Goal: Task Accomplishment & Management: Manage account settings

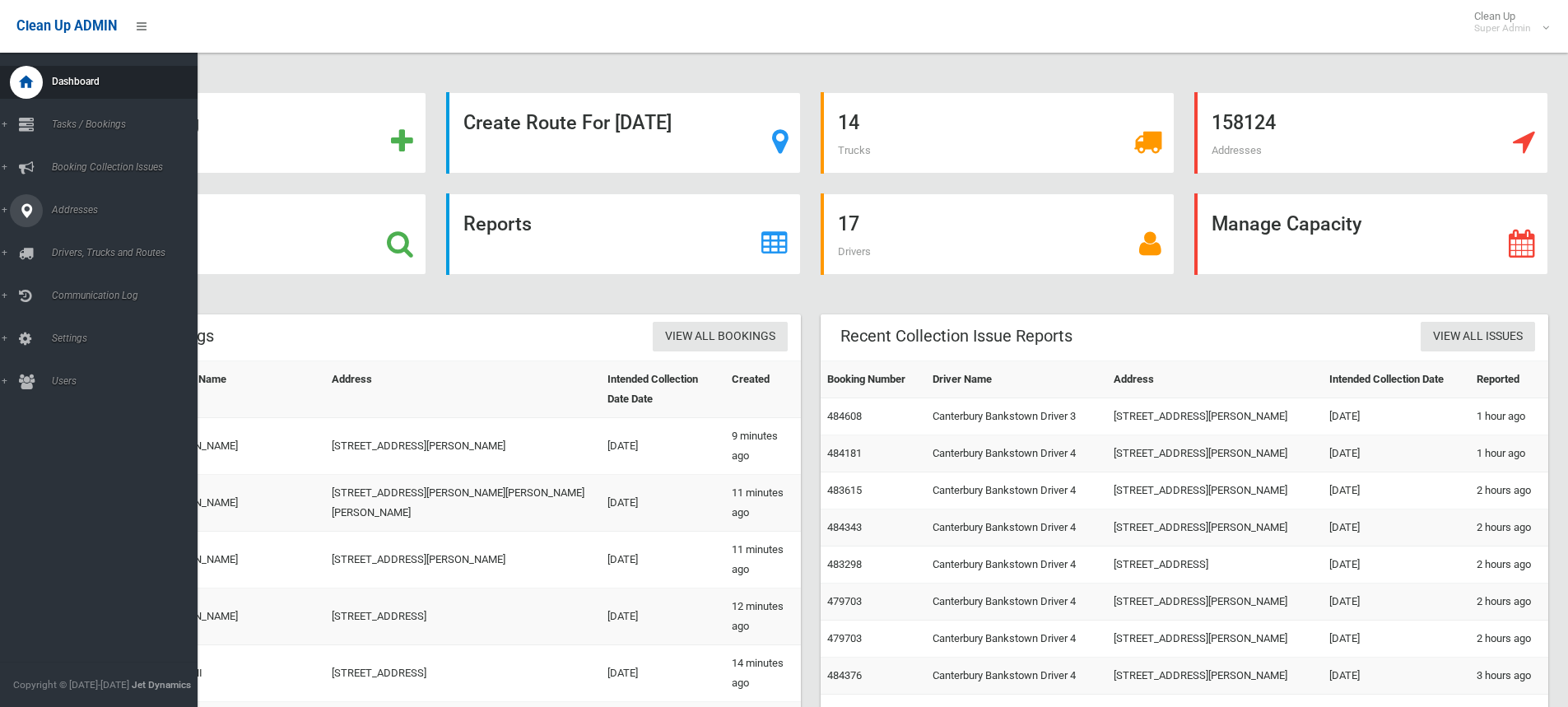
click at [33, 211] on icon at bounding box center [27, 210] width 15 height 33
click at [80, 233] on span "All Addresses" at bounding box center [122, 239] width 149 height 12
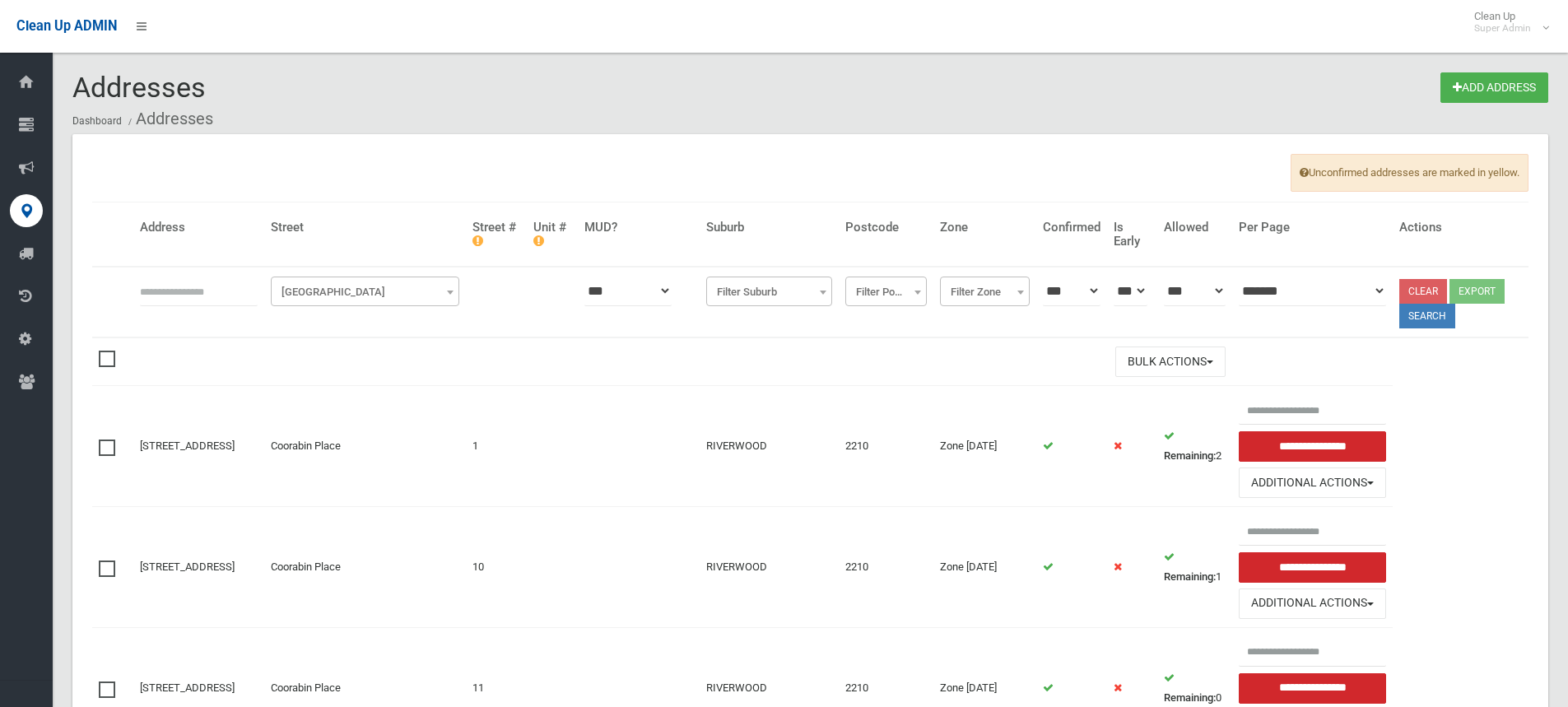
click at [190, 292] on input "text" at bounding box center [199, 291] width 117 height 30
type input "**********"
click button at bounding box center [0, 0] width 0 height 0
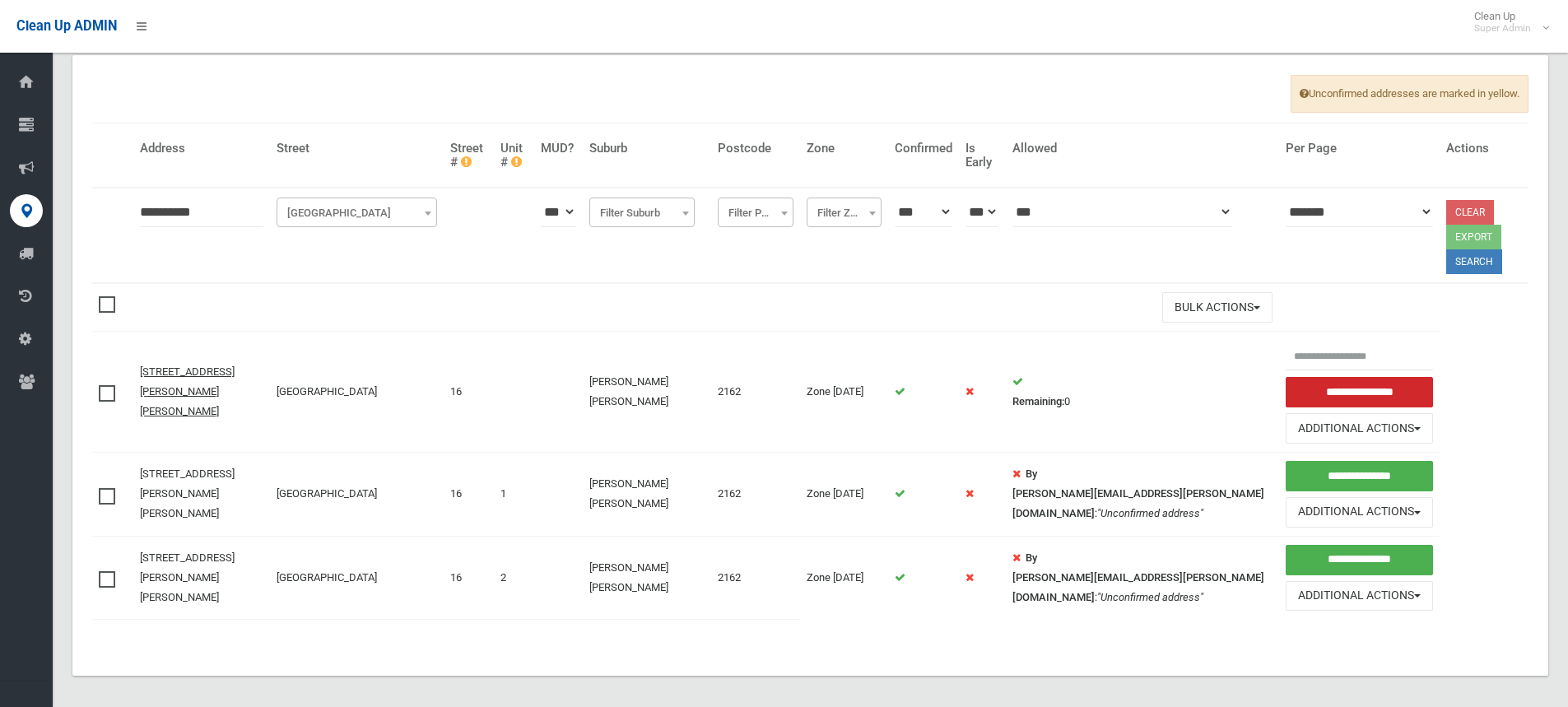
scroll to position [88, 0]
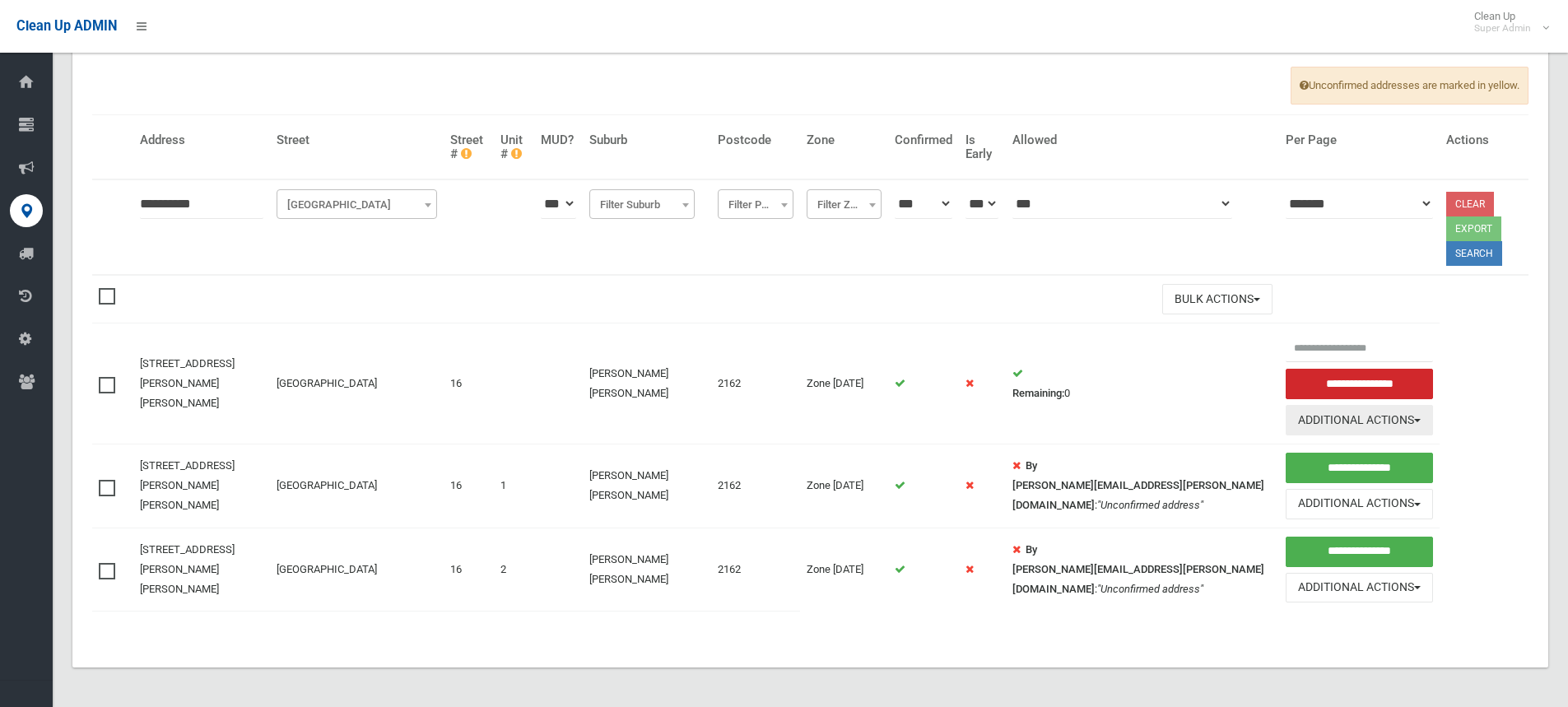
click at [1299, 416] on button "Additional Actions" at bounding box center [1359, 420] width 147 height 30
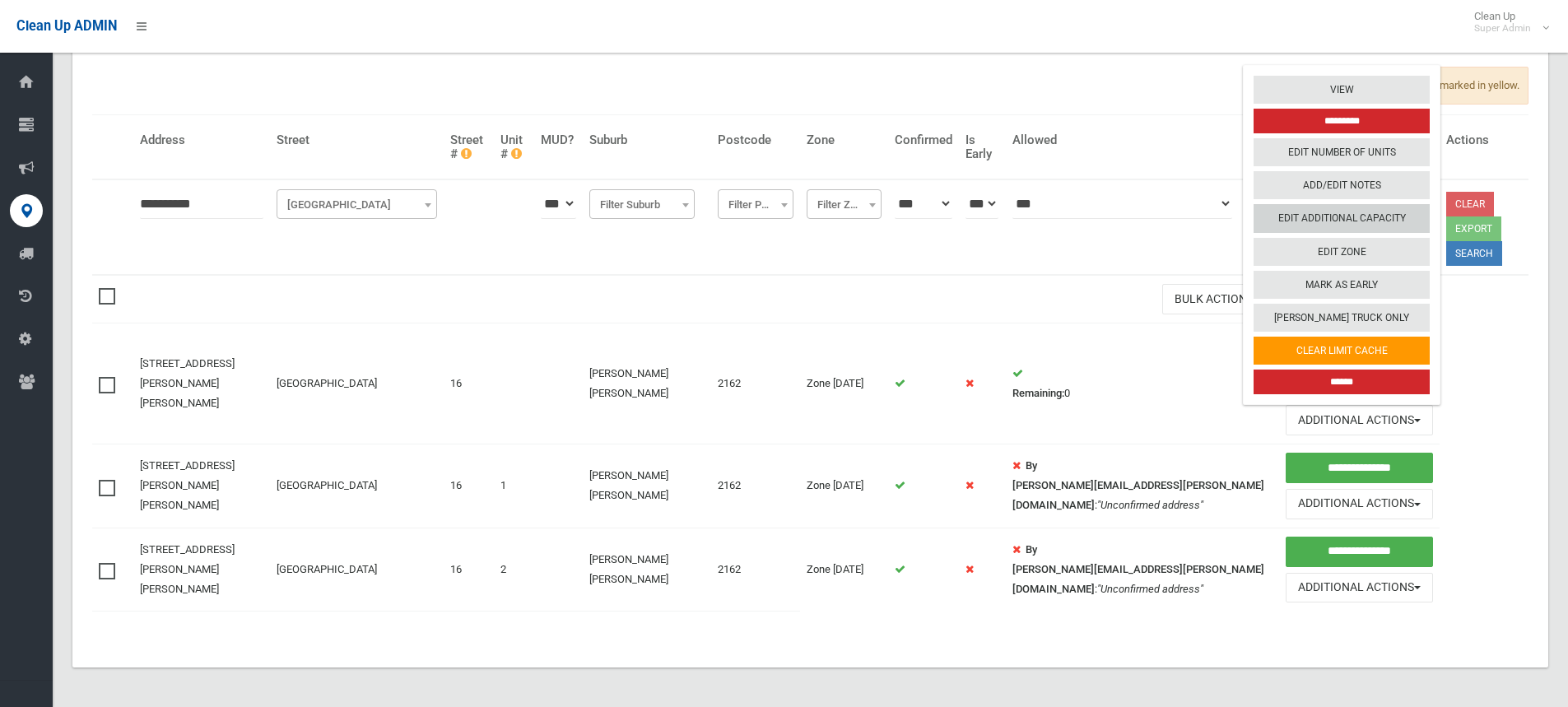
click at [1316, 218] on link "Edit Additional Capacity" at bounding box center [1342, 219] width 176 height 28
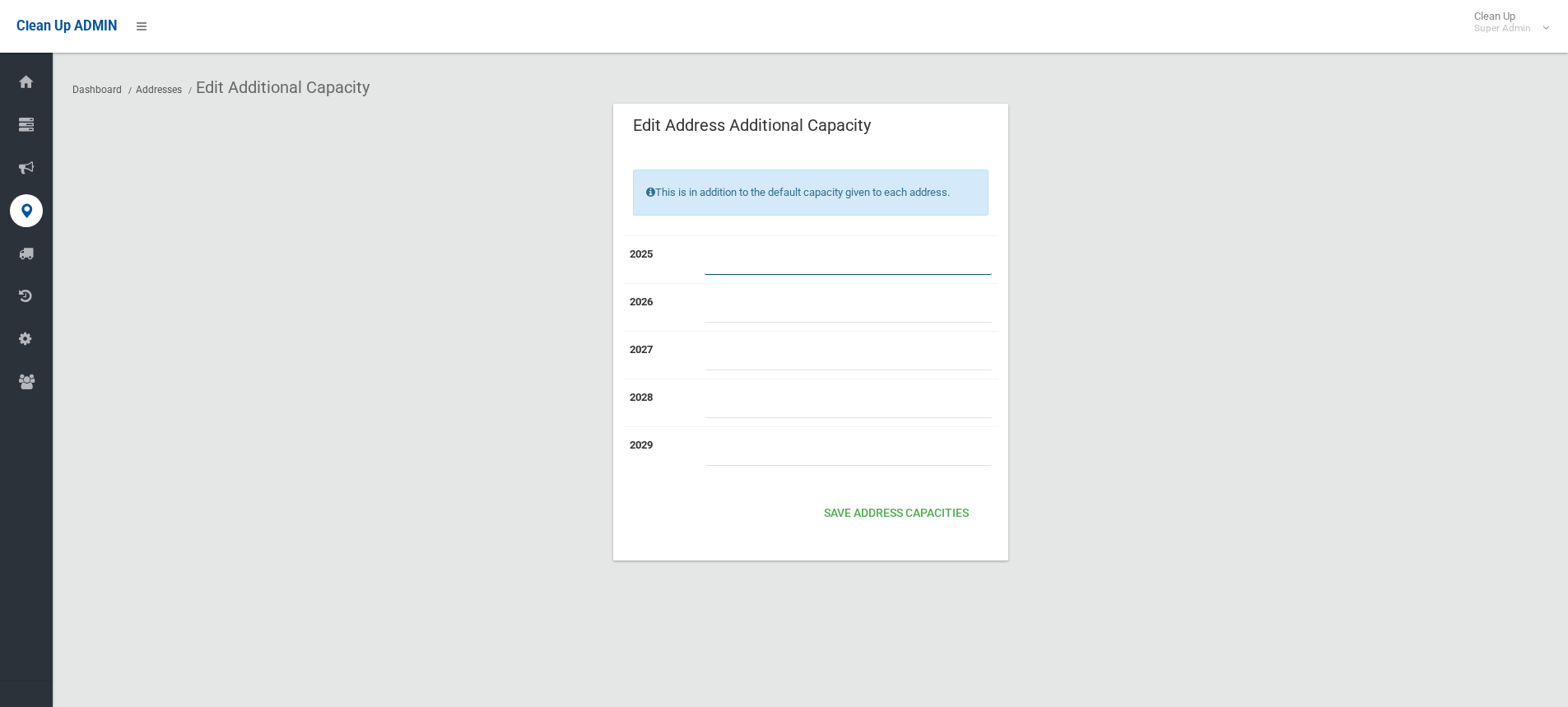
click at [788, 259] on input "number" at bounding box center [848, 260] width 287 height 30
type input "*"
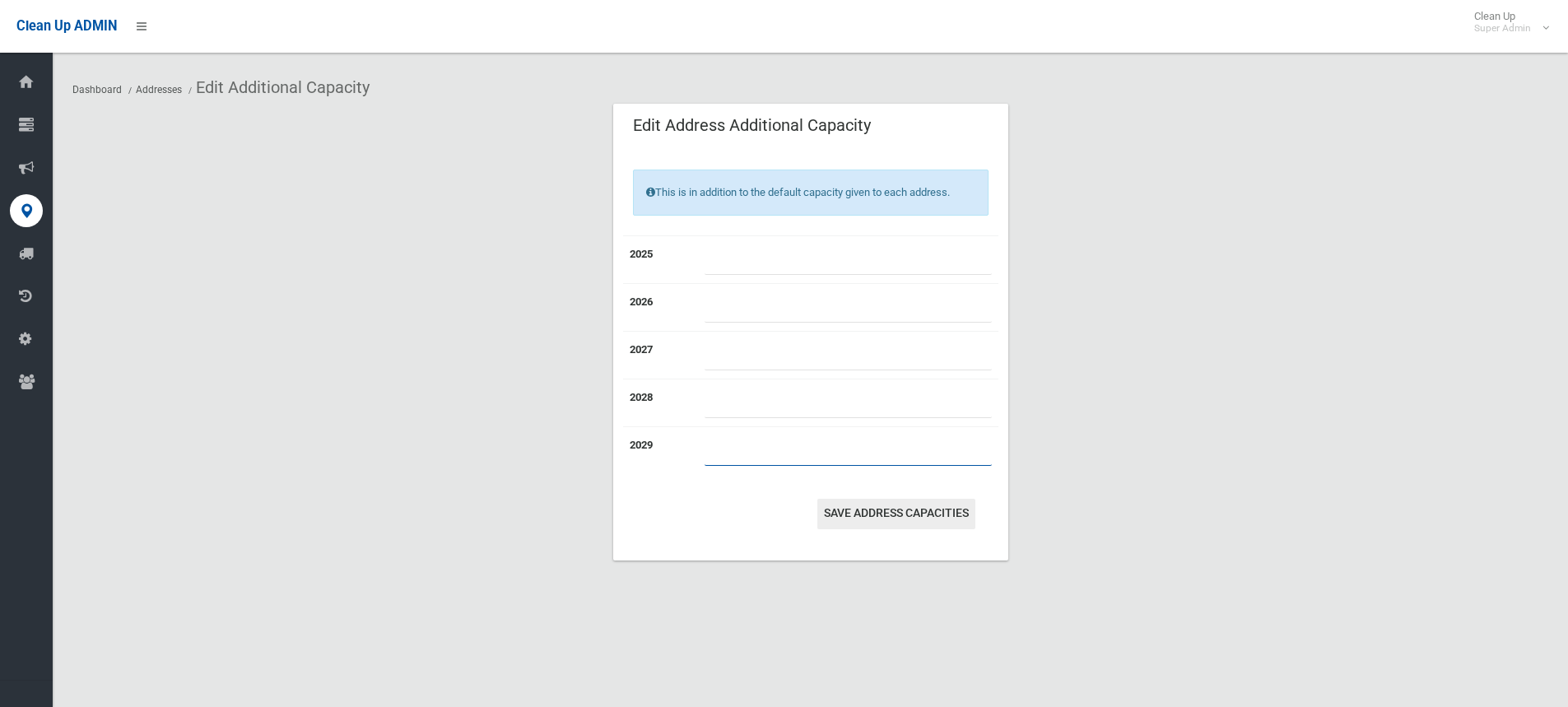
type input "*"
click at [913, 506] on button "Save Address capacities" at bounding box center [896, 513] width 158 height 30
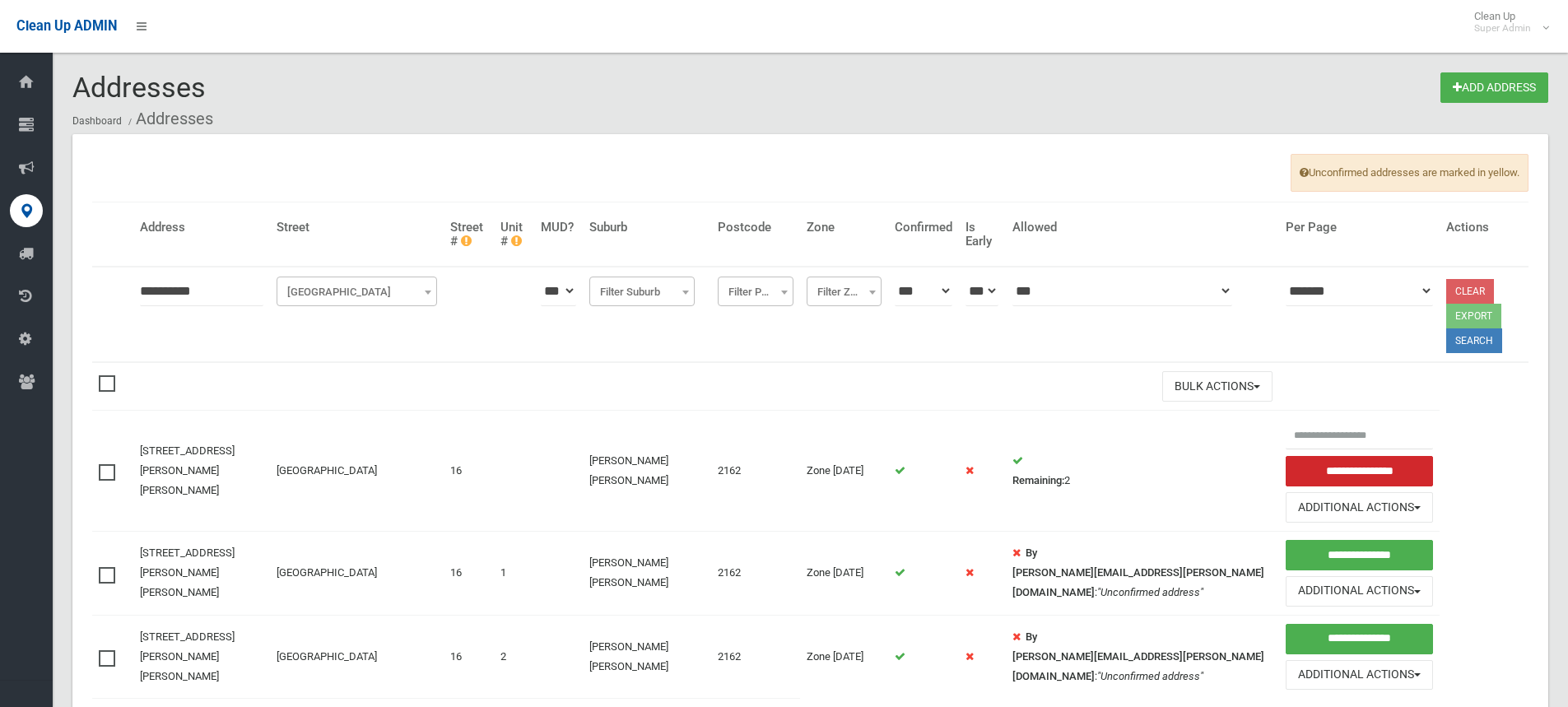
scroll to position [88, 0]
